Goal: Transaction & Acquisition: Register for event/course

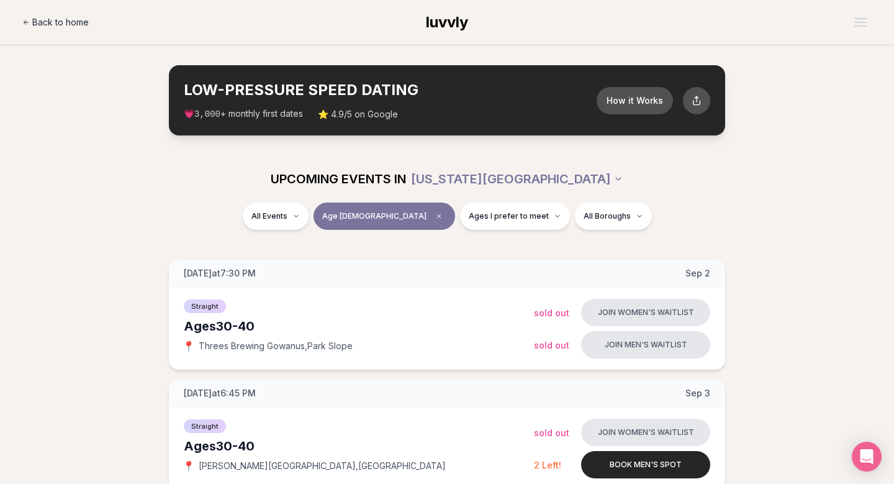
click at [78, 25] on span "Back to home" at bounding box center [60, 22] width 56 height 12
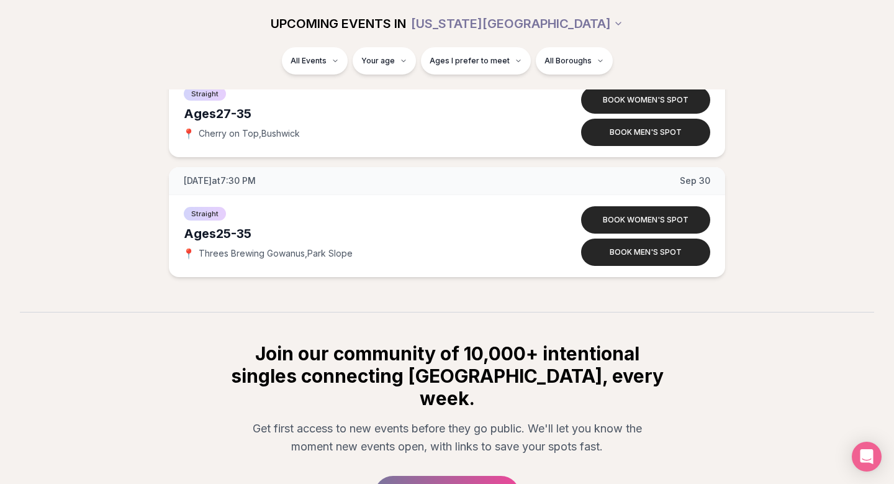
scroll to position [4281, 0]
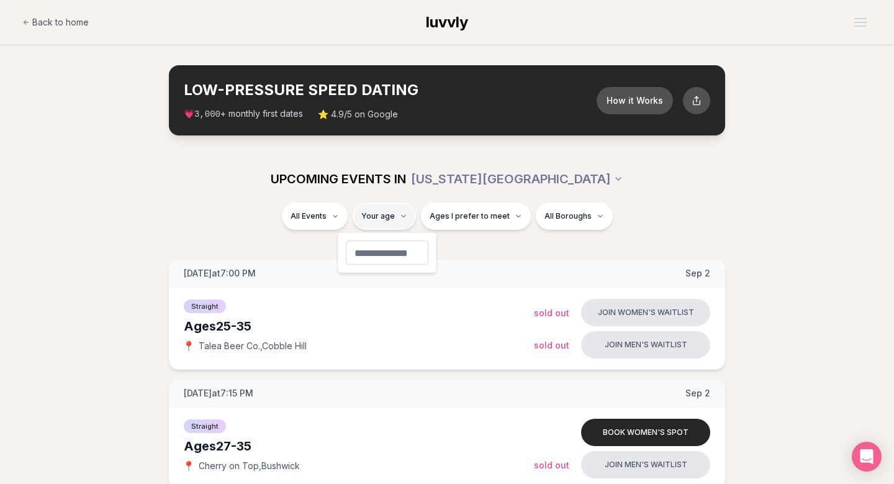
type input "**"
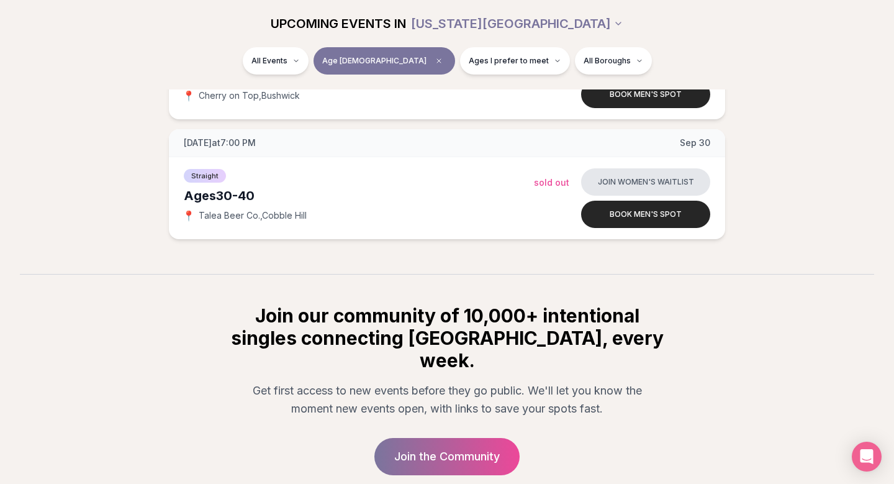
scroll to position [1166, 0]
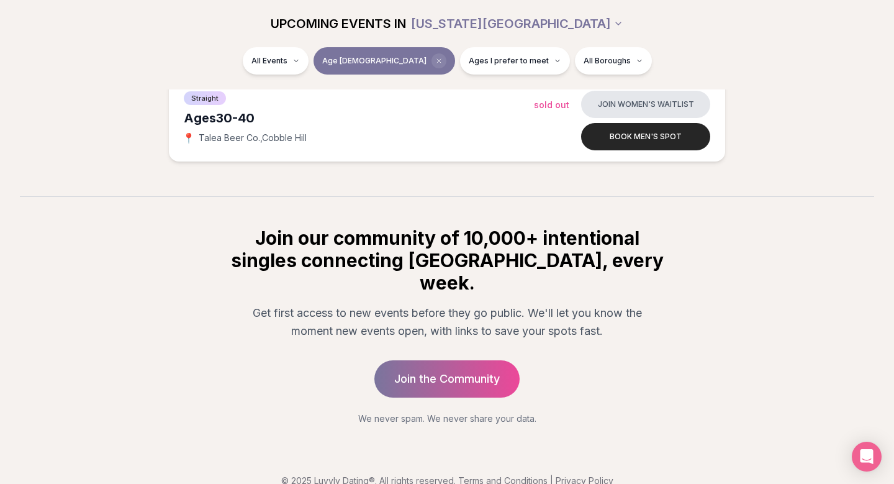
click at [431, 66] on span "Clear age" at bounding box center [438, 60] width 15 height 15
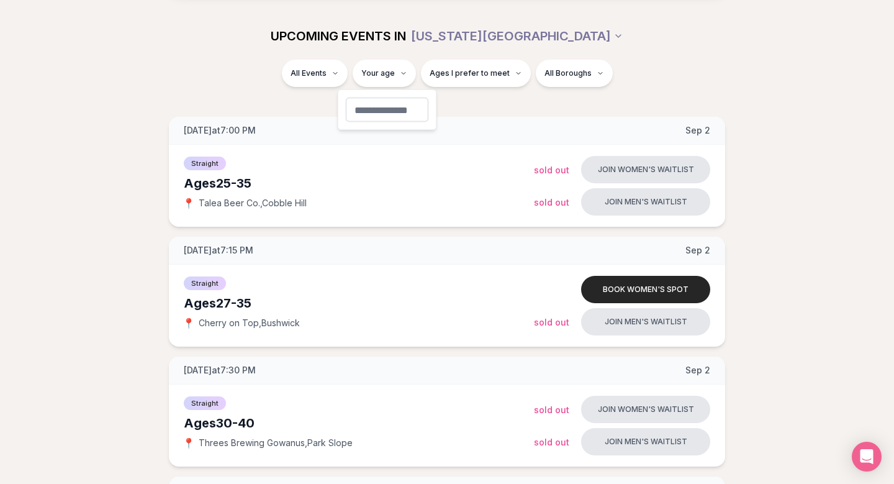
click at [323, 138] on span "Queer Women" at bounding box center [324, 133] width 95 height 12
